Goal: Connect with others: Connect with other users

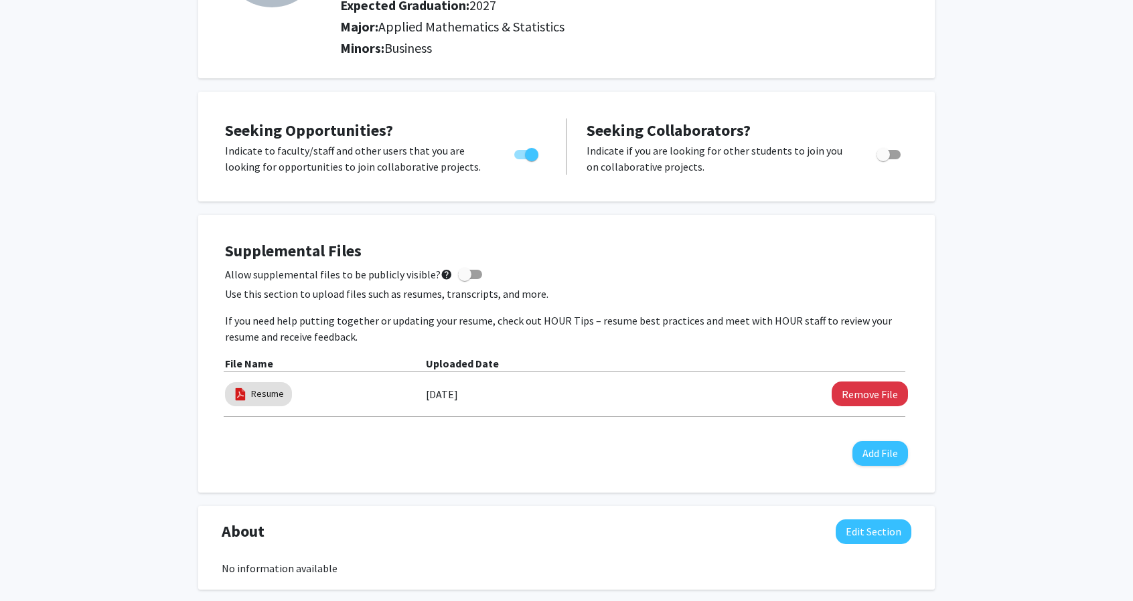
scroll to position [182, 0]
click at [458, 269] on span at bounding box center [464, 273] width 13 height 13
click at [464, 279] on input "Allow supplemental files to be publicly visible? help" at bounding box center [464, 279] width 1 height 1
checkbox input "true"
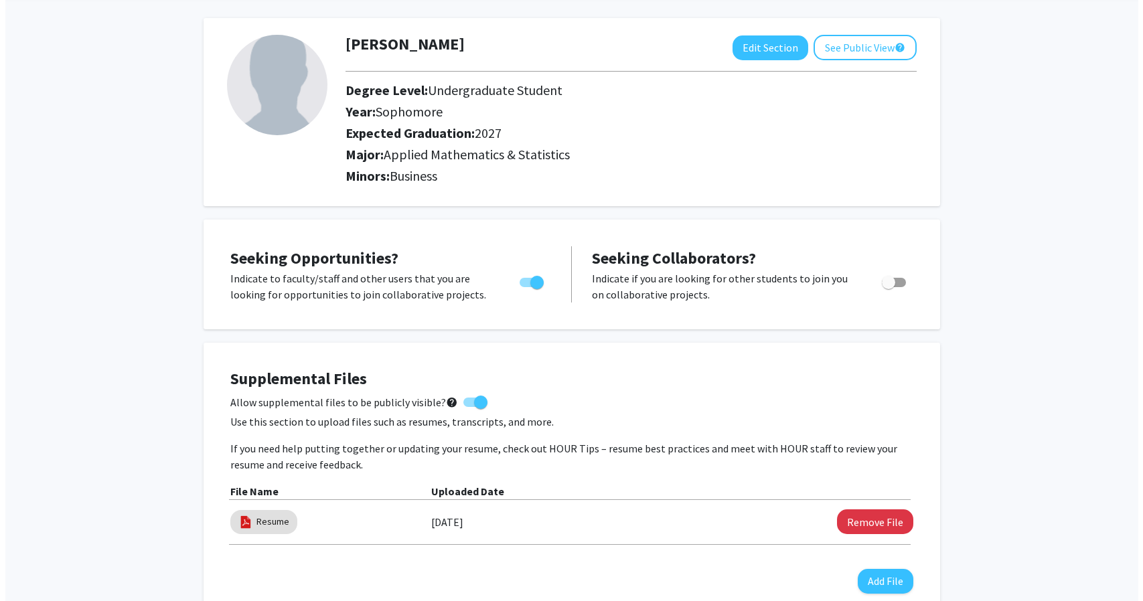
scroll to position [0, 0]
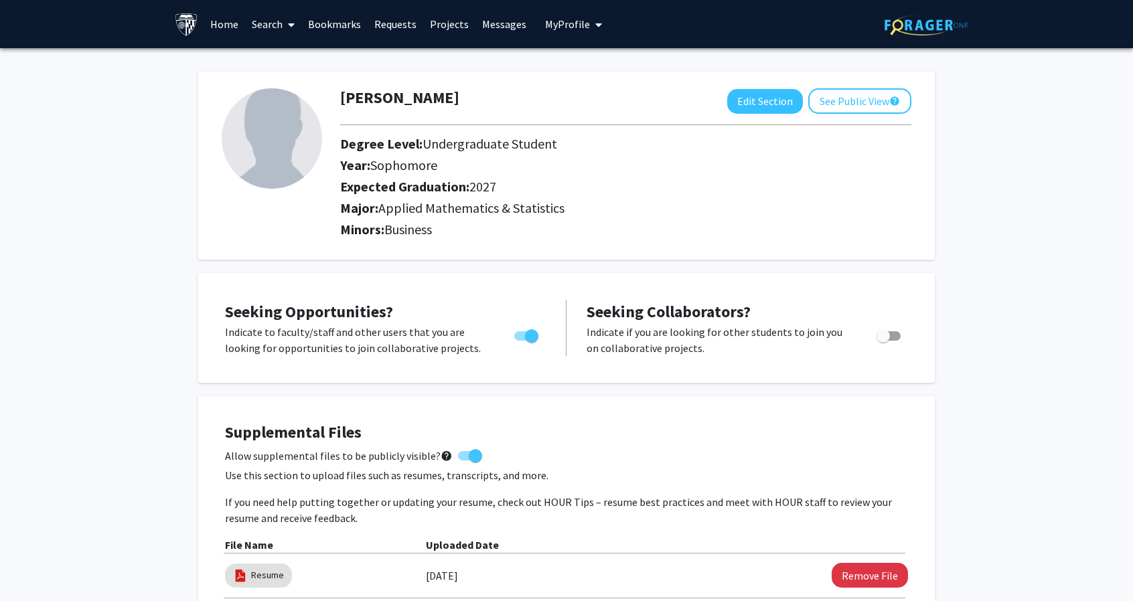
click at [212, 21] on link "Home" at bounding box center [225, 24] width 42 height 47
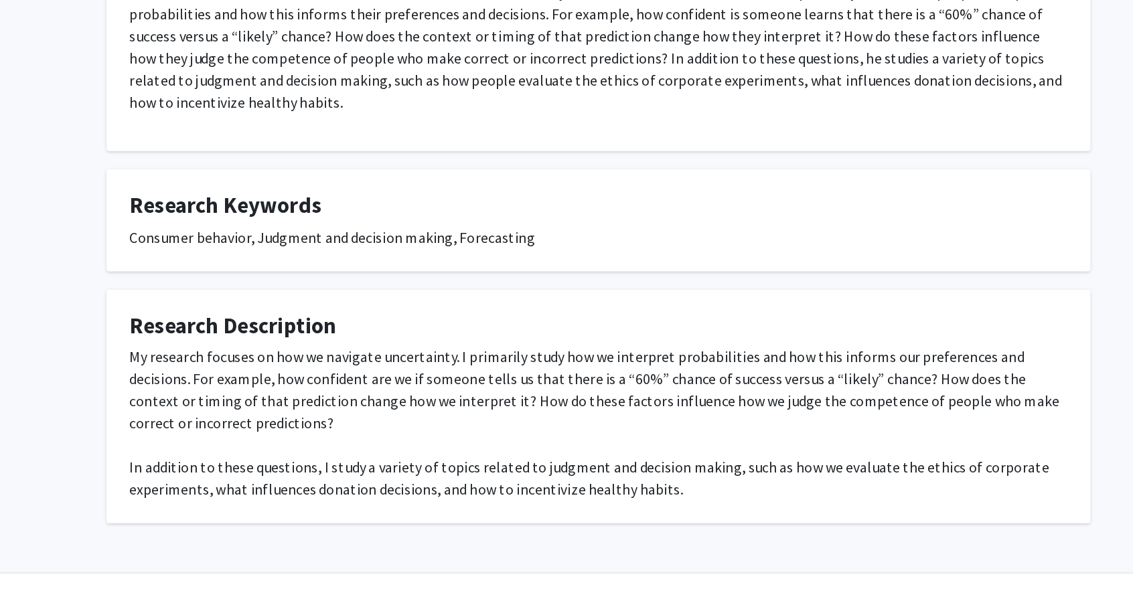
scroll to position [146, 0]
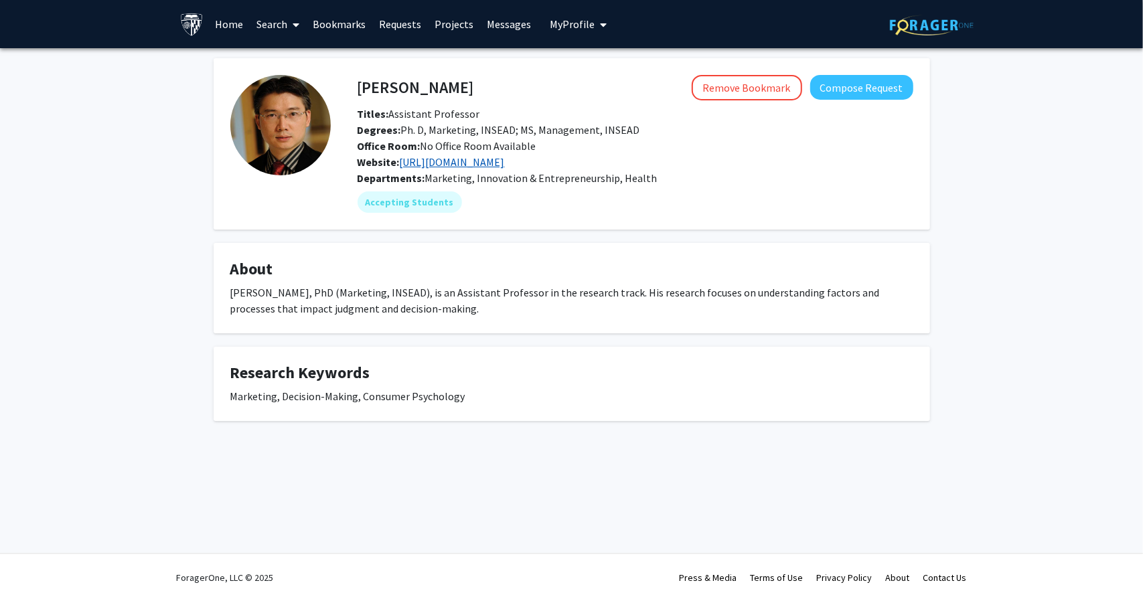
drag, startPoint x: 0, startPoint y: 0, endPoint x: 466, endPoint y: 167, distance: 495.2
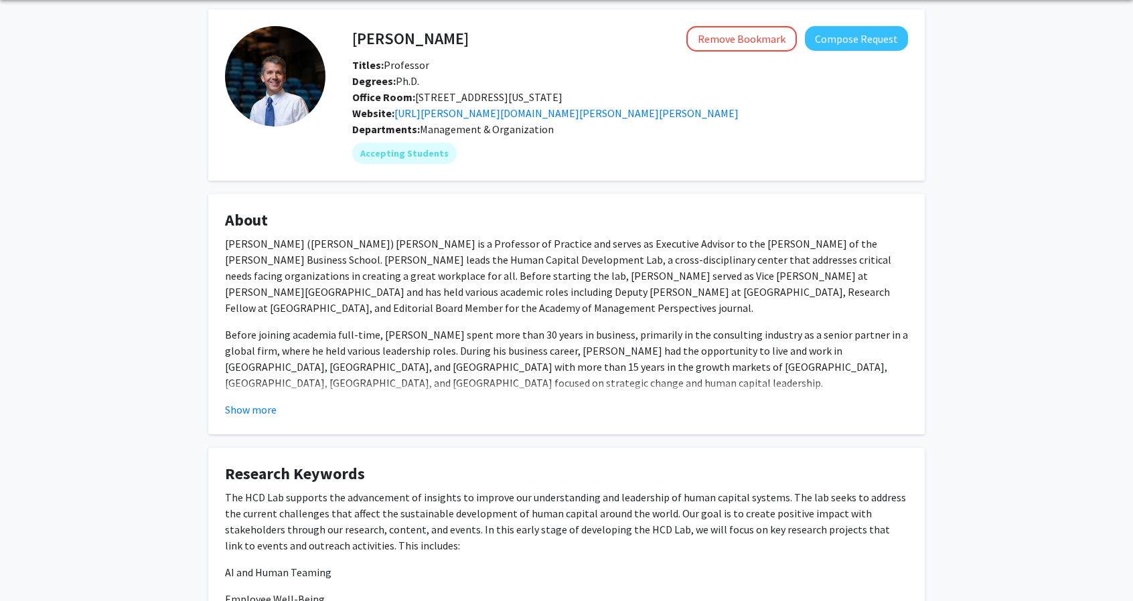
scroll to position [38, 0]
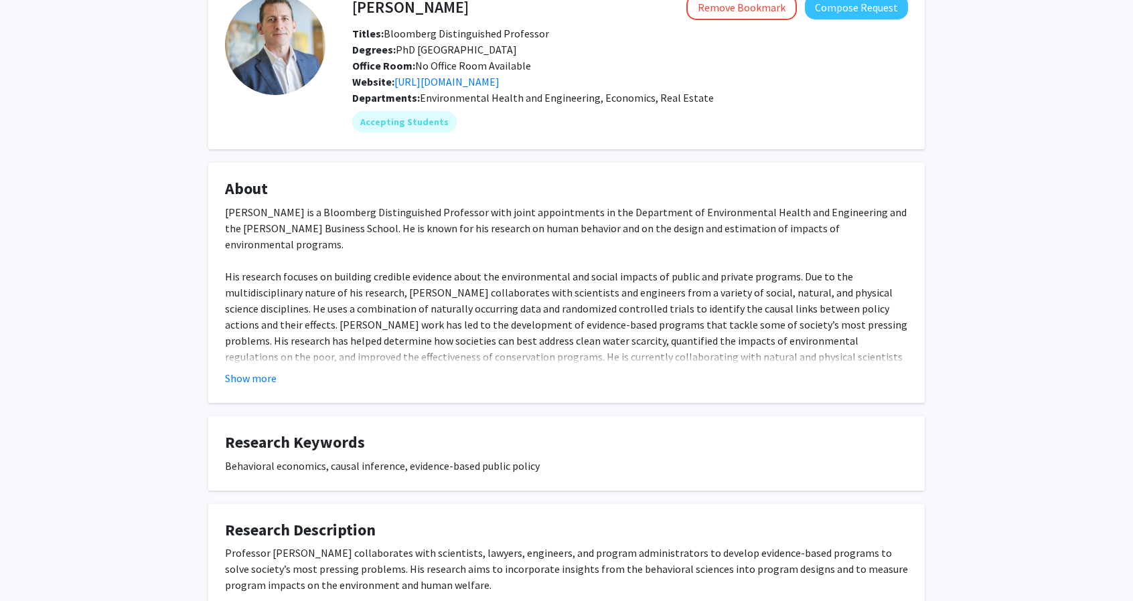
scroll to position [84, 0]
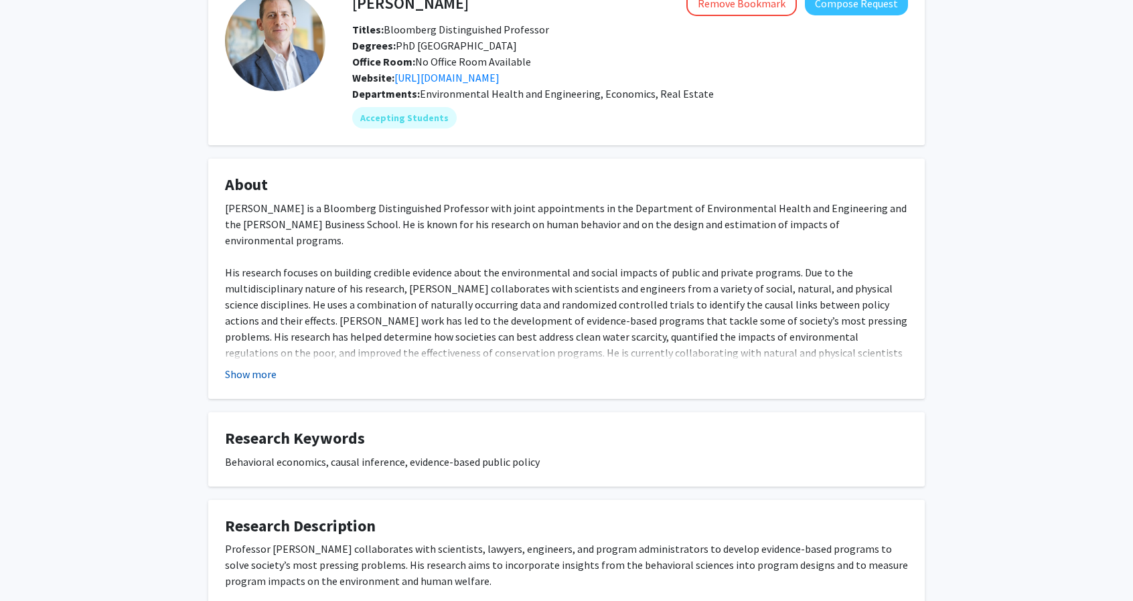
click at [253, 372] on button "Show more" at bounding box center [251, 374] width 52 height 16
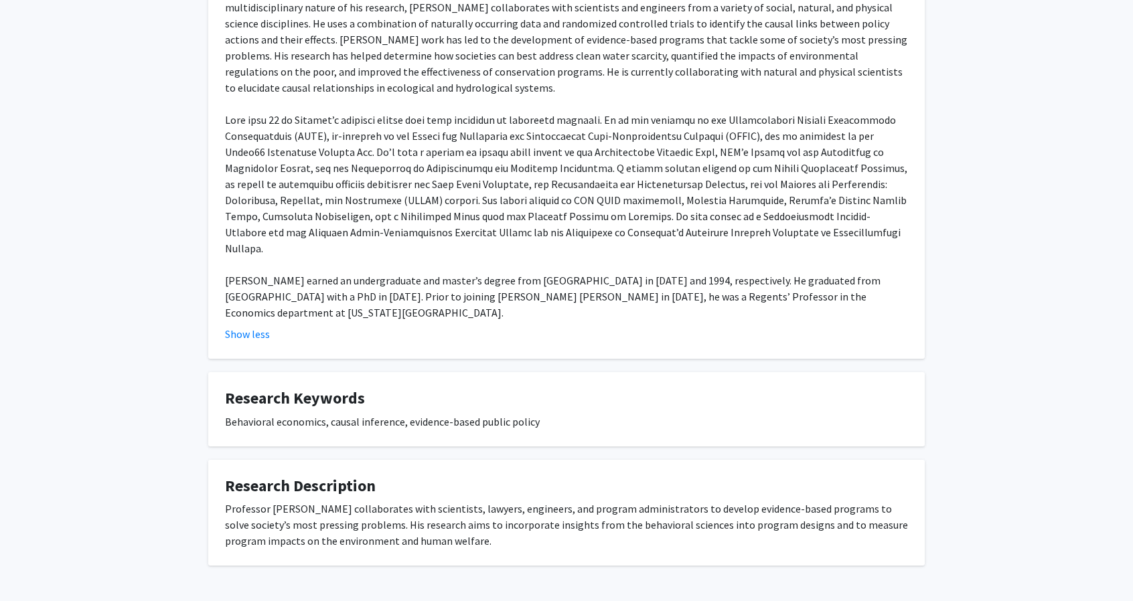
scroll to position [0, 0]
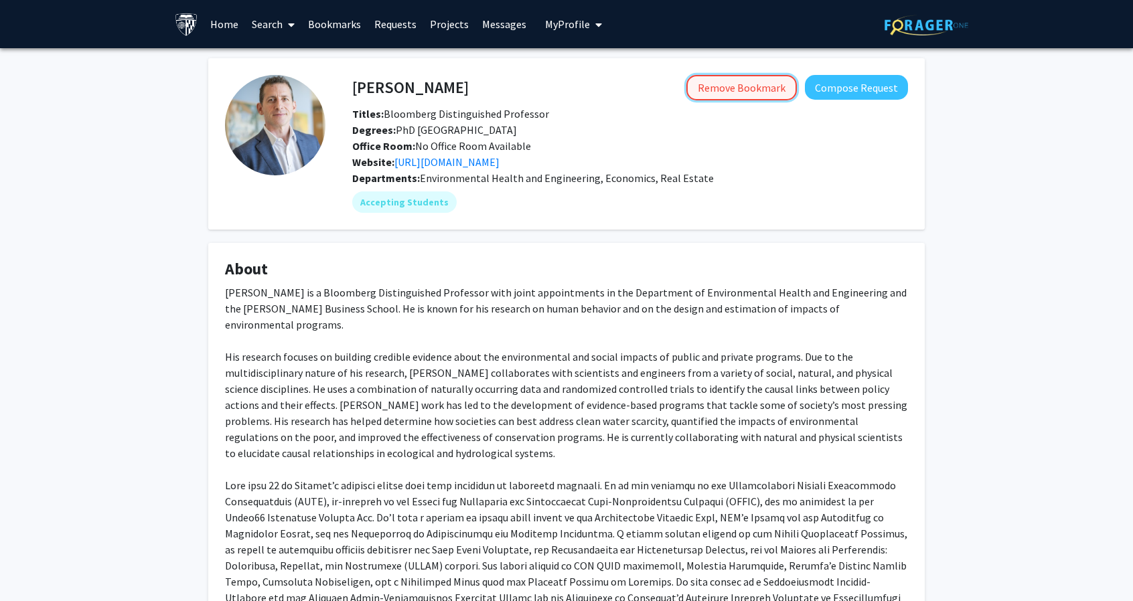
click at [714, 96] on button "Remove Bookmark" at bounding box center [741, 87] width 110 height 25
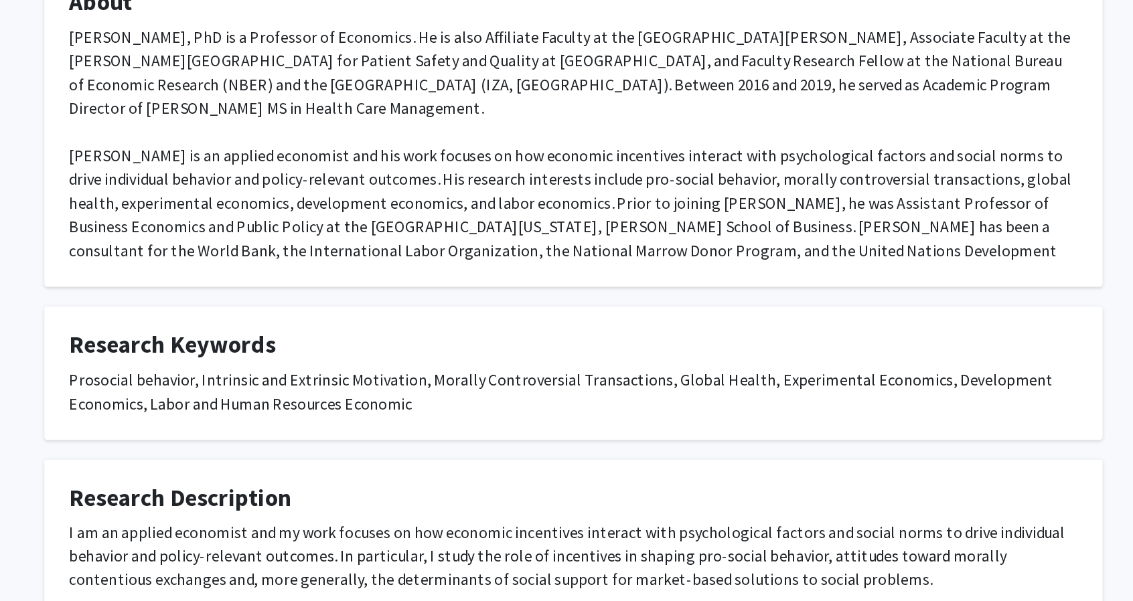
scroll to position [264, 0]
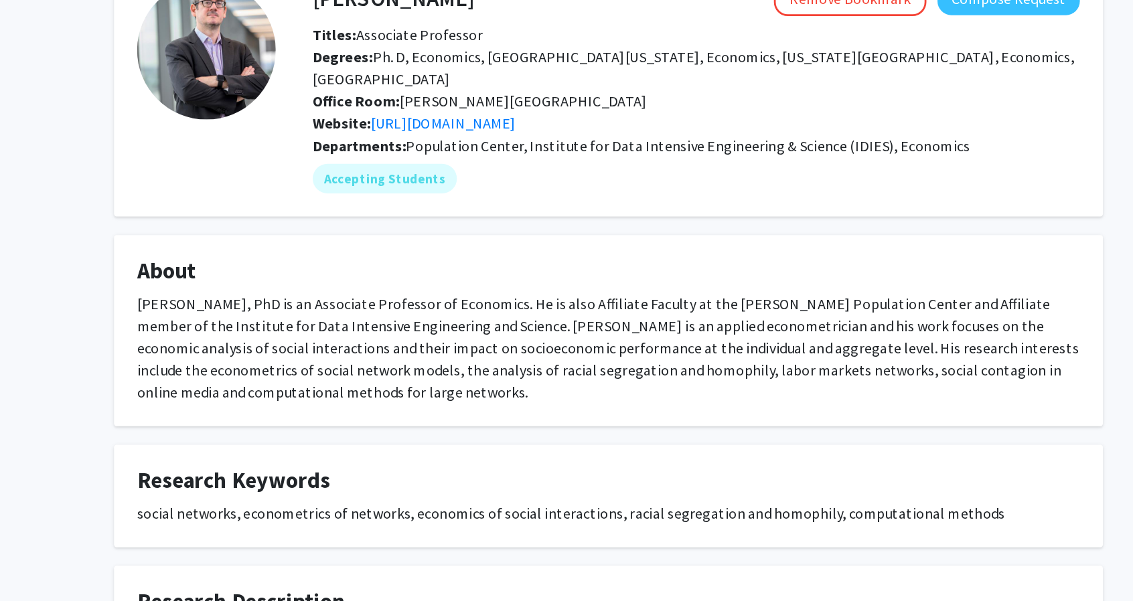
scroll to position [55, 0]
